Goal: Information Seeking & Learning: Learn about a topic

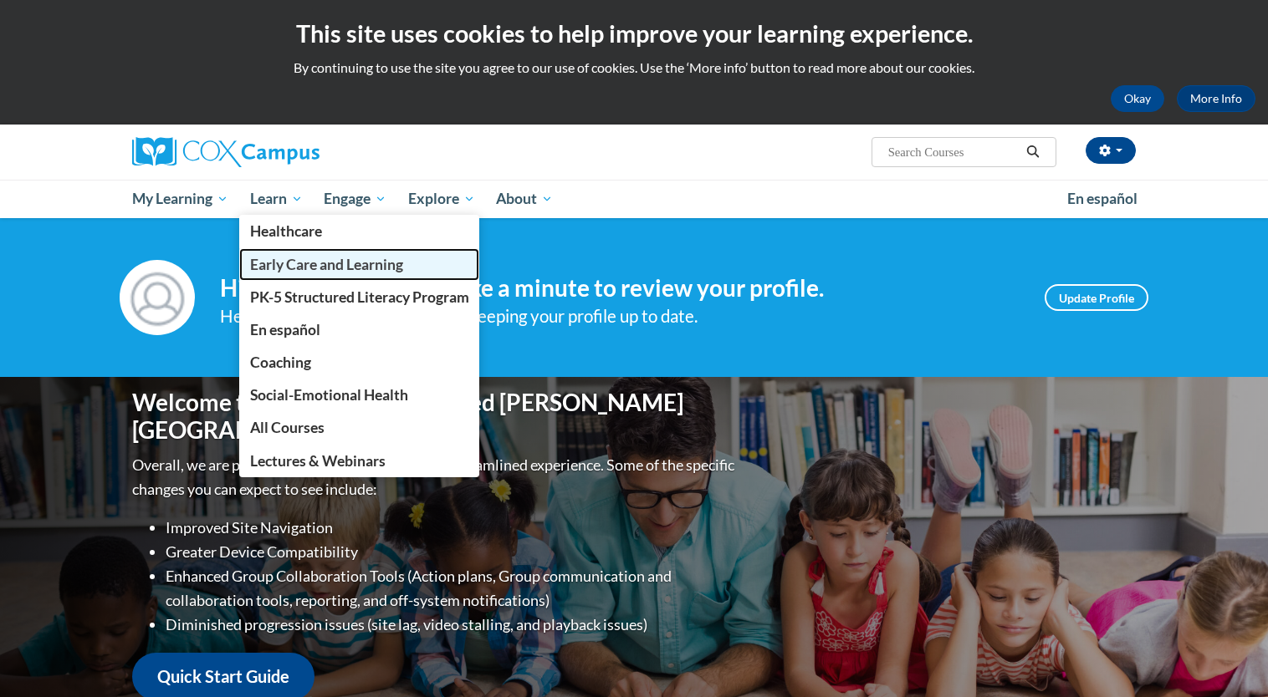
click at [318, 266] on span "Early Care and Learning" at bounding box center [326, 265] width 153 height 18
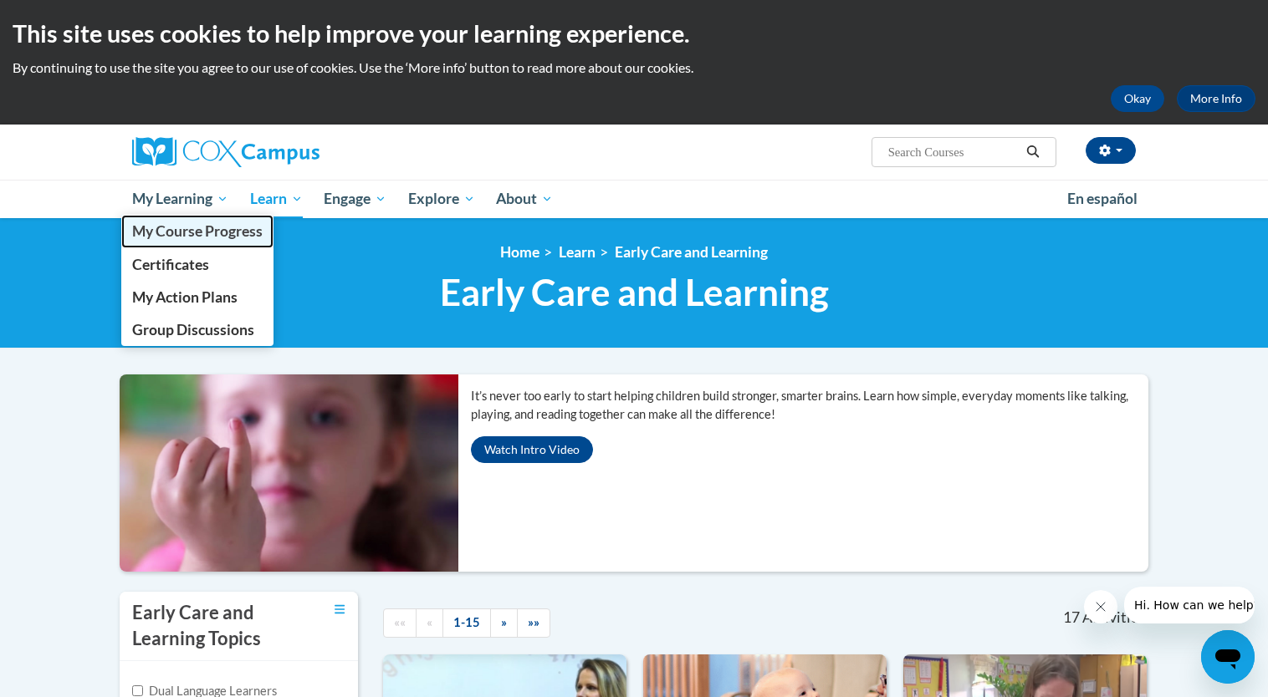
click at [221, 237] on span "My Course Progress" at bounding box center [197, 231] width 130 height 18
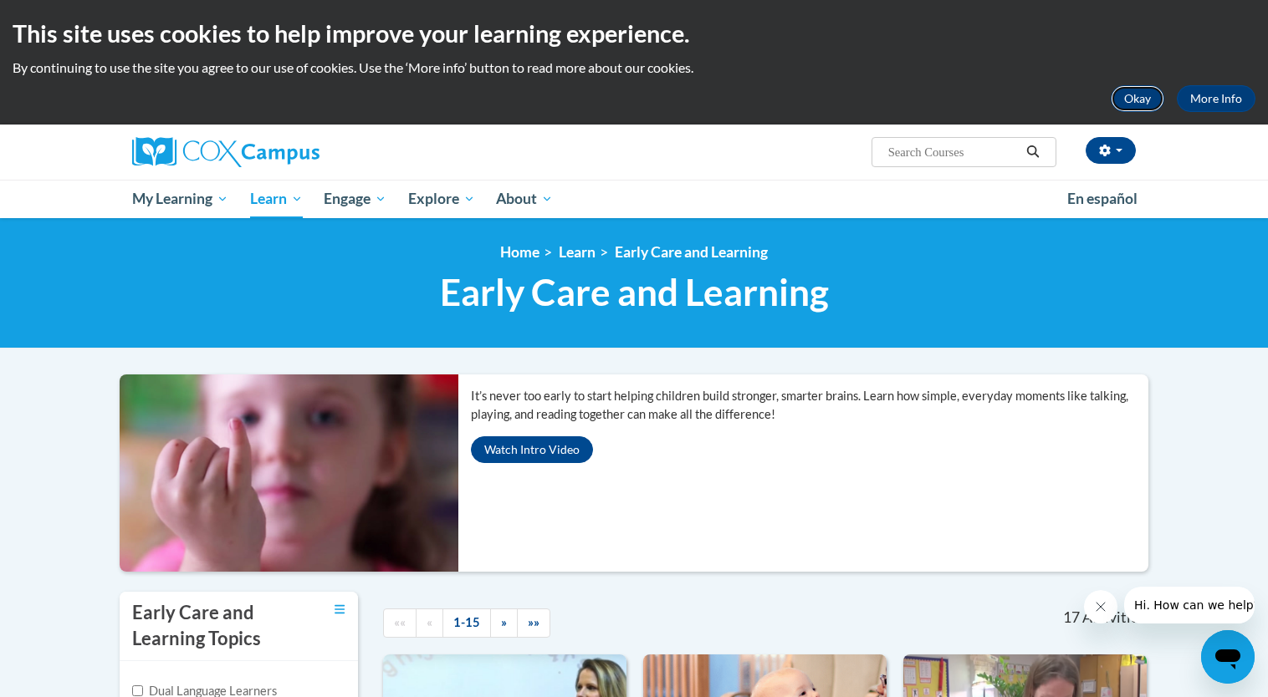
click at [1133, 100] on button "Okay" at bounding box center [1138, 98] width 54 height 27
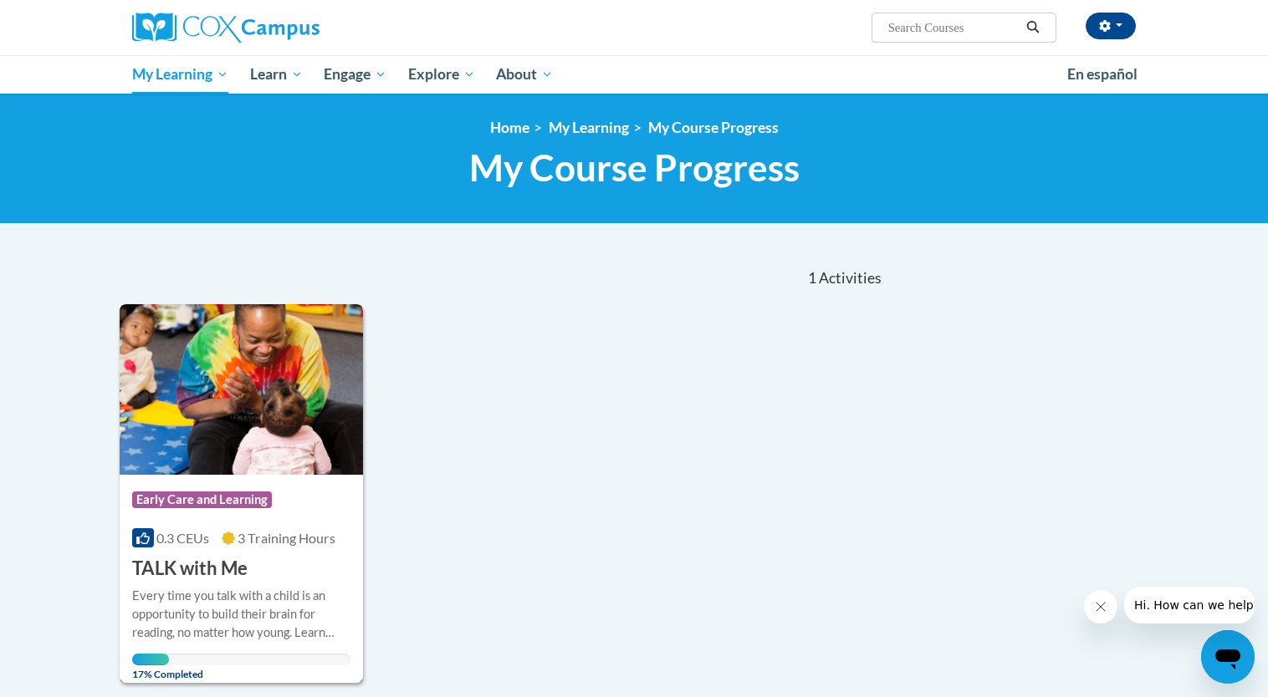
click at [202, 568] on h3 "TALK with Me" at bounding box center [189, 569] width 115 height 26
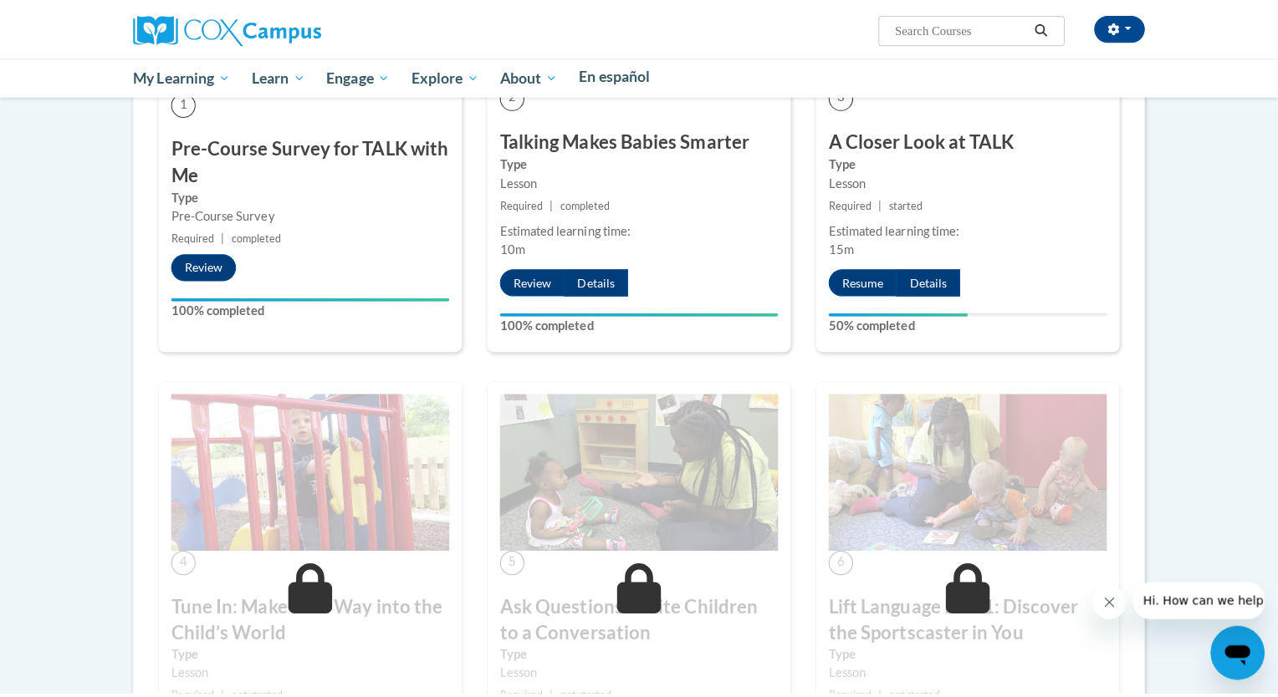
scroll to position [1254, 0]
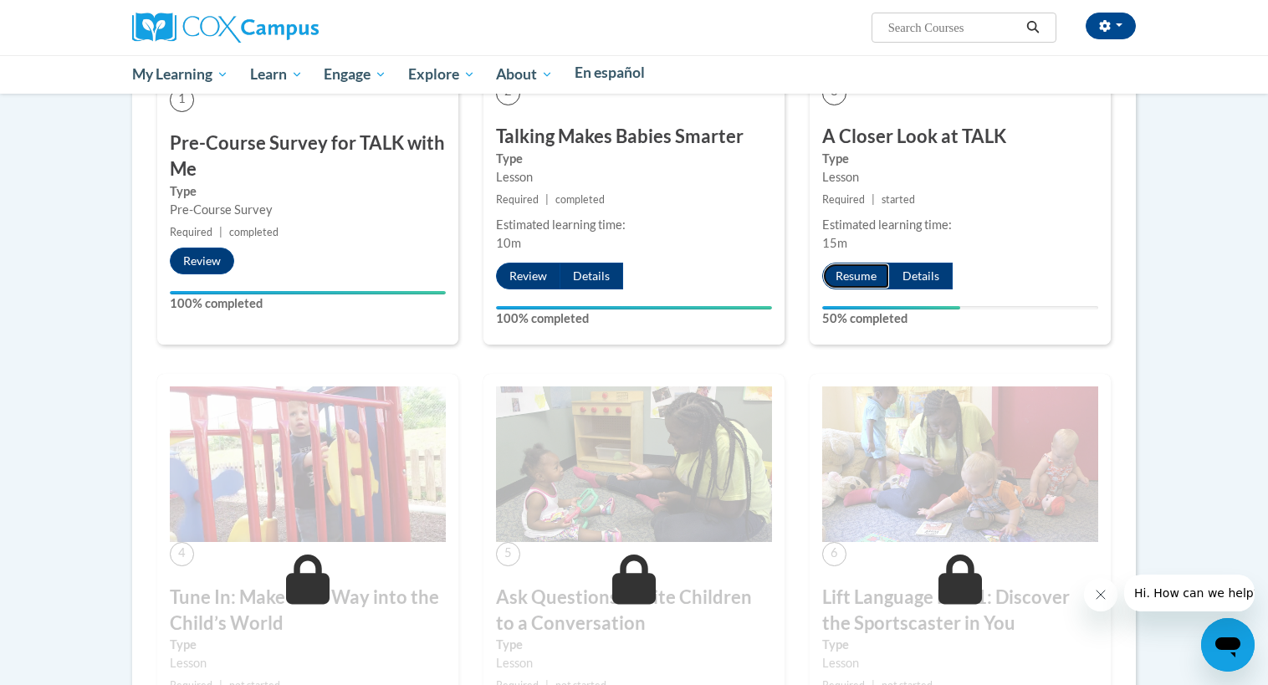
click at [853, 289] on button "Resume" at bounding box center [856, 276] width 68 height 27
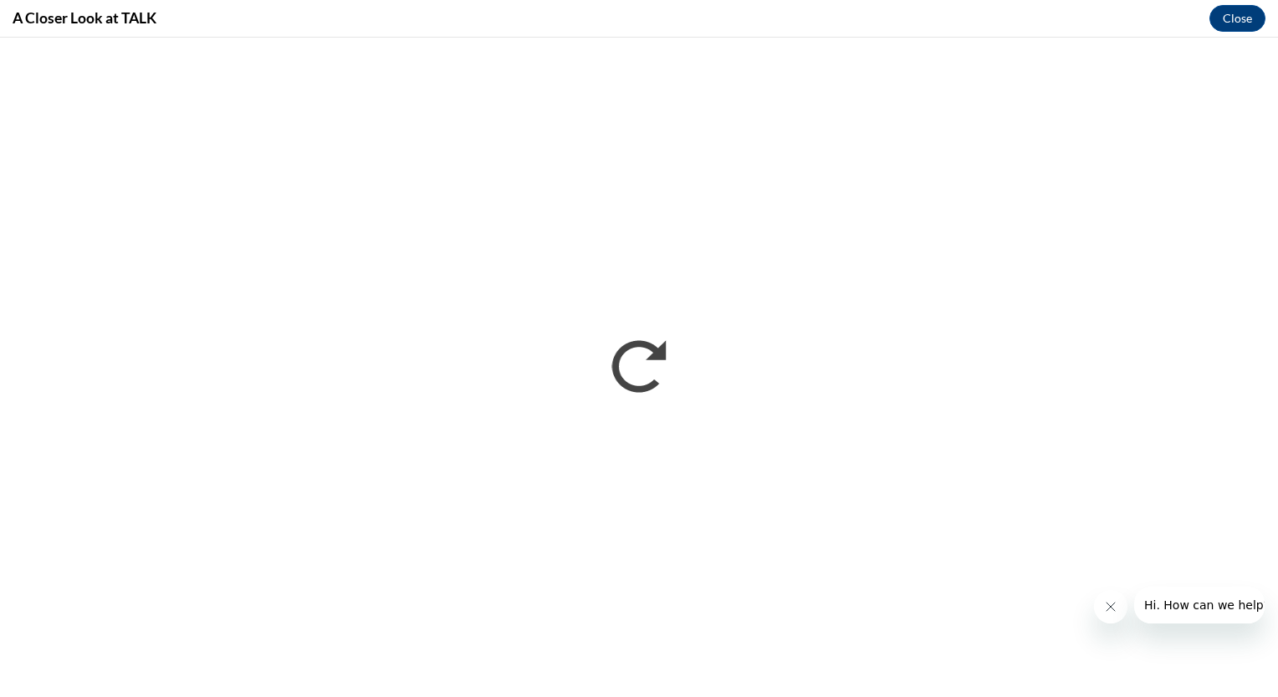
scroll to position [0, 0]
